Goal: Transaction & Acquisition: Purchase product/service

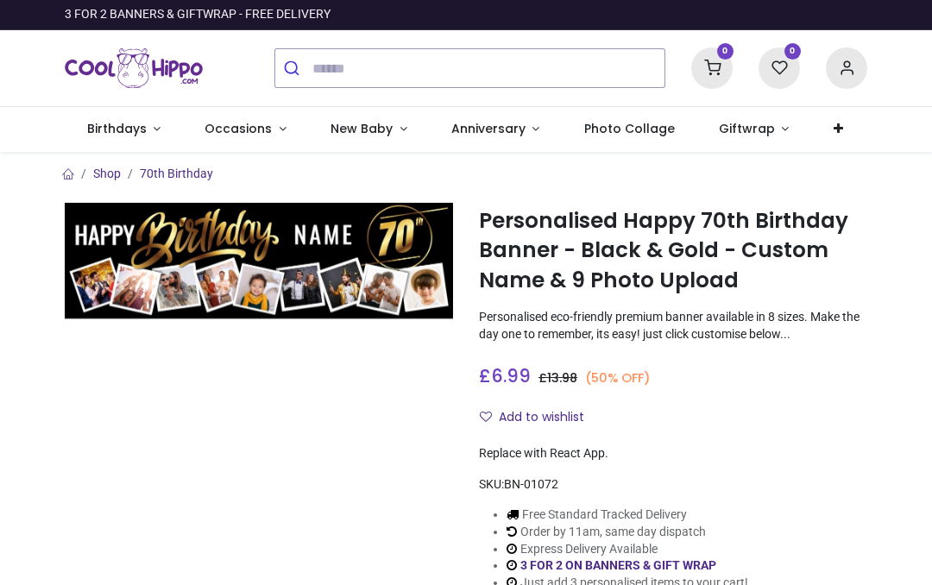
click at [668, 103] on div "0 My Cart View Cart 0 Guest" at bounding box center [466, 68] width 828 height 76
click at [626, 129] on span "Photo Collage" at bounding box center [629, 128] width 91 height 17
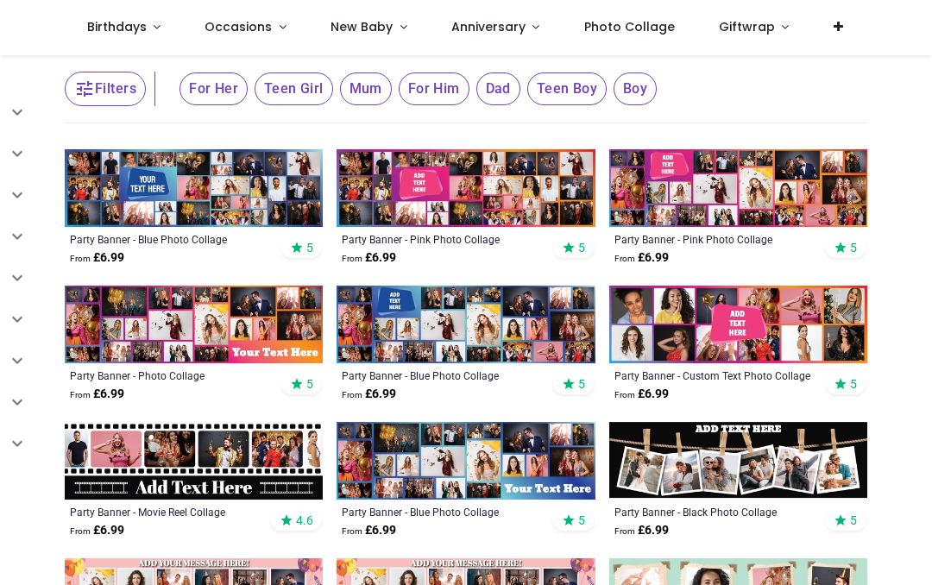
scroll to position [294, 0]
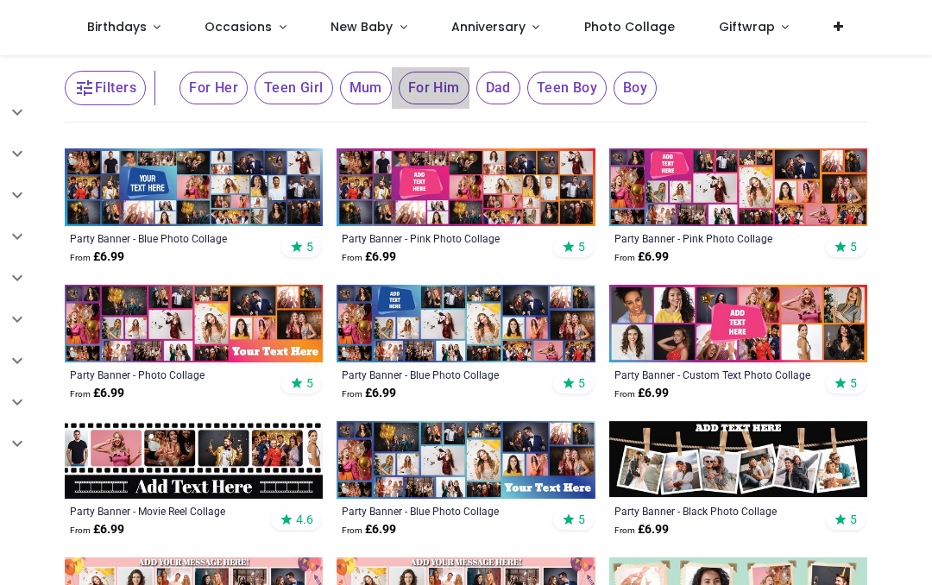
click at [434, 76] on span "For Him" at bounding box center [434, 88] width 71 height 33
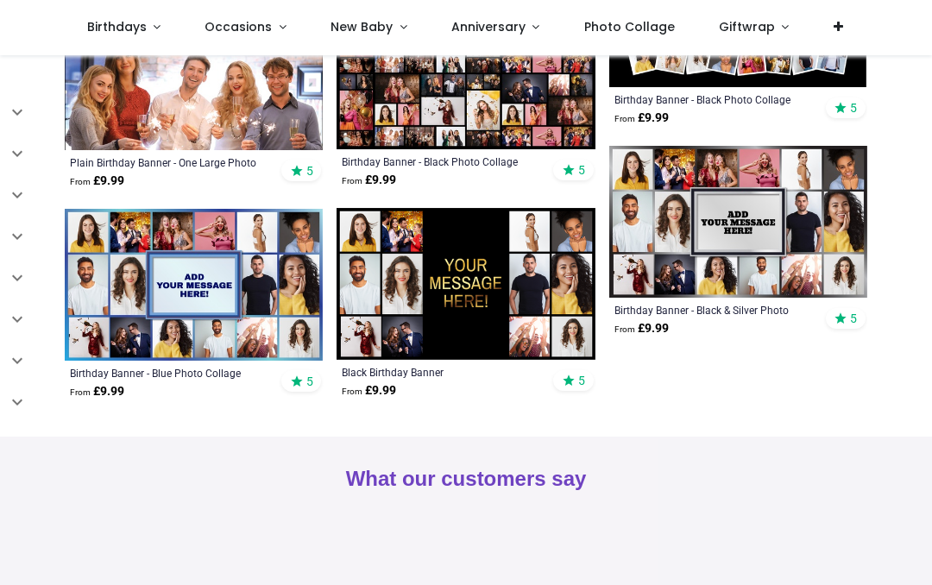
scroll to position [1277, 0]
